Goal: Find specific page/section: Find specific page/section

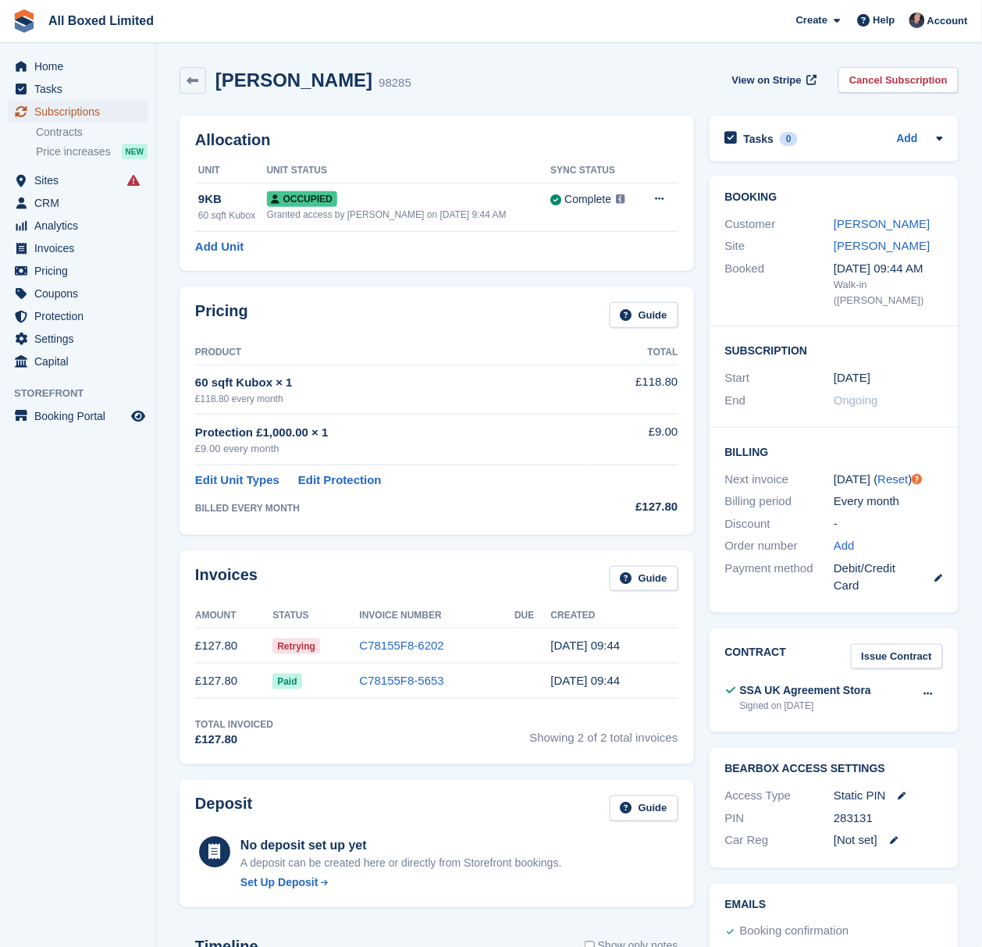
click at [81, 101] on span "Subscriptions" at bounding box center [81, 112] width 94 height 22
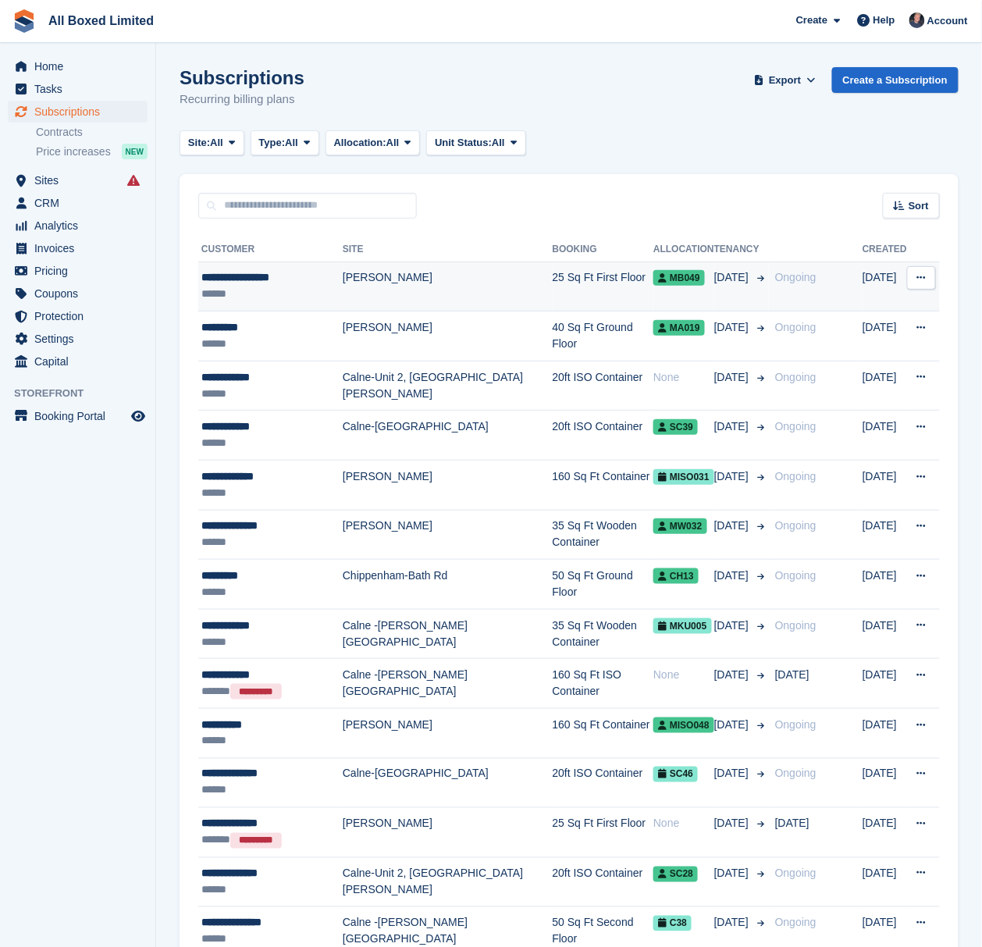
click at [319, 278] on div "**********" at bounding box center [271, 277] width 141 height 16
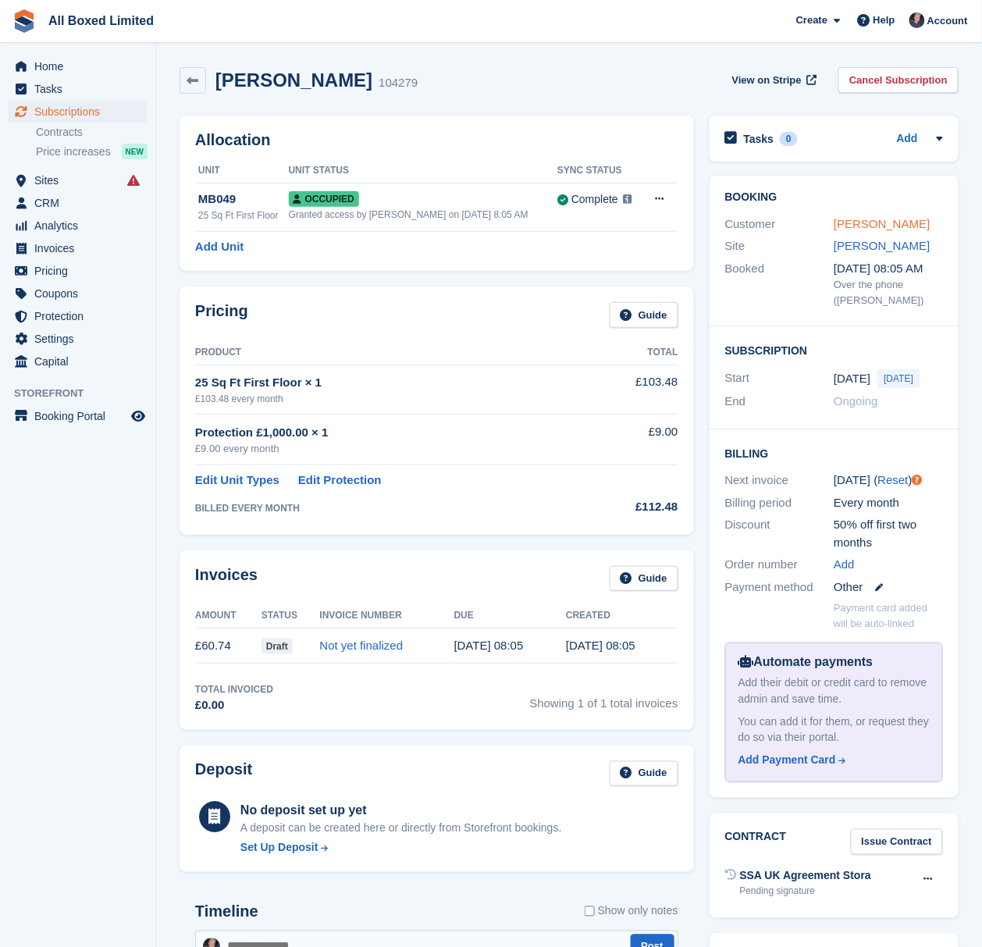
click at [910, 226] on link "Augustine Bangura" at bounding box center [882, 223] width 96 height 13
